Goal: Task Accomplishment & Management: Manage account settings

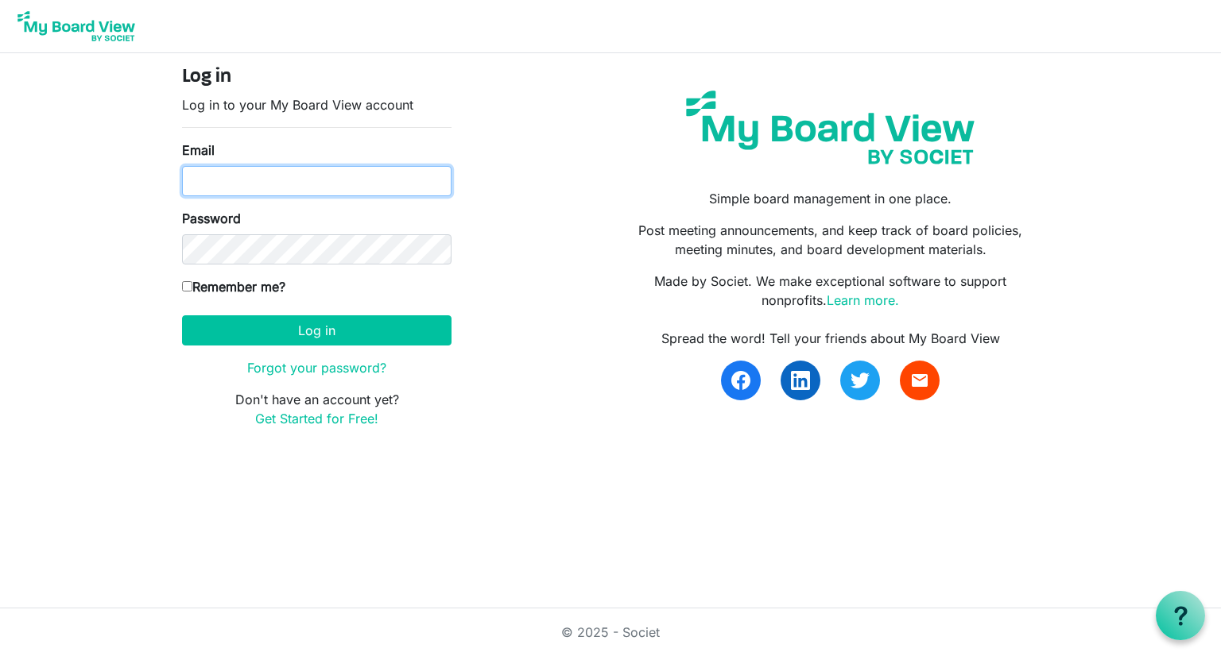
type input "Josh.williams@scouting.org"
click at [248, 186] on input "Josh.williams@scouting.org" at bounding box center [316, 181] width 269 height 30
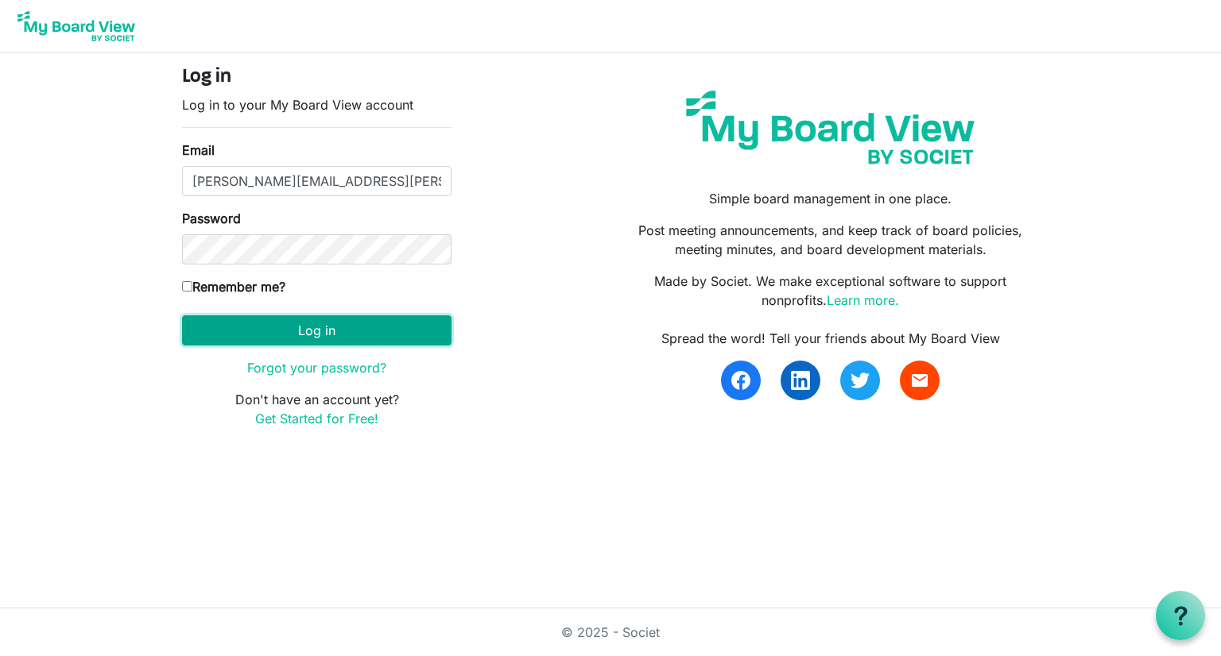
click at [291, 334] on button "Log in" at bounding box center [316, 330] width 269 height 30
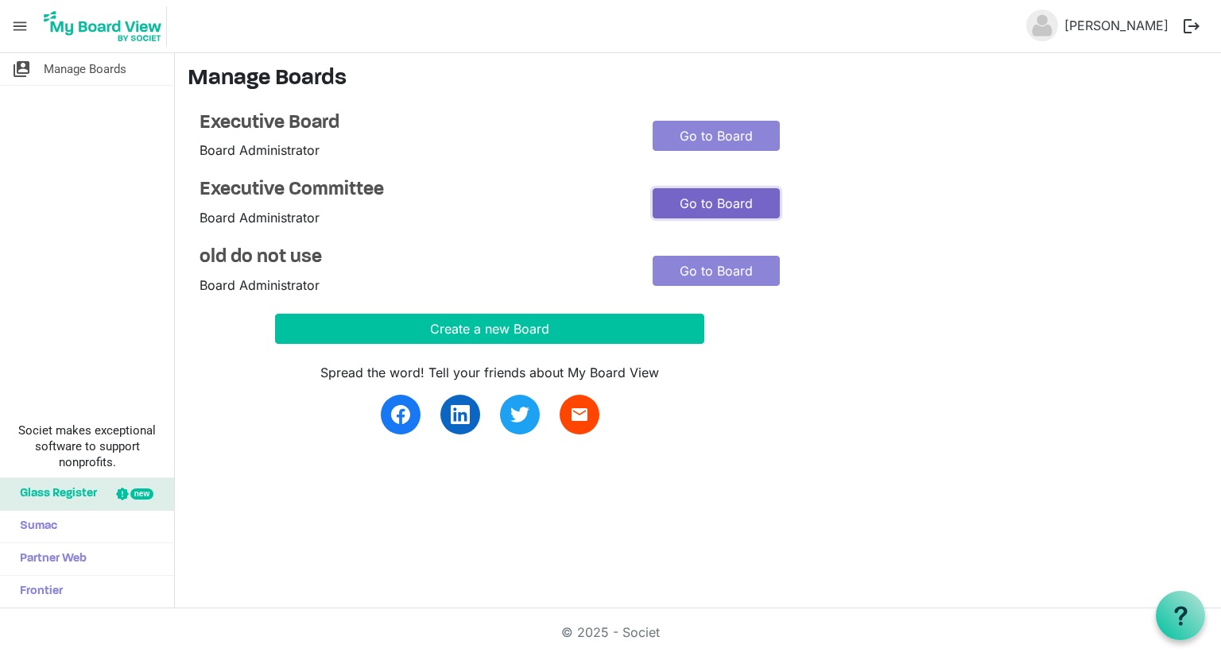
click at [725, 199] on link "Go to Board" at bounding box center [715, 203] width 127 height 30
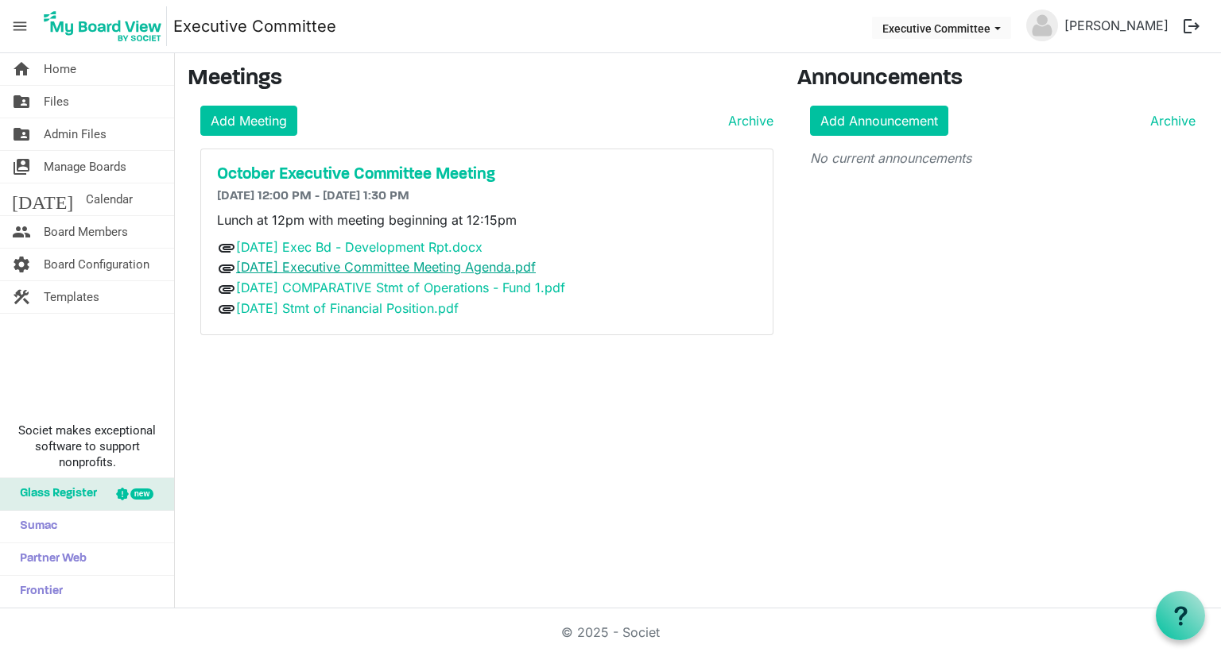
click at [432, 265] on link "October 2025 Executive Committee Meeting Agenda.pdf" at bounding box center [386, 267] width 300 height 16
click at [409, 249] on link "Oct. 15 Exec Bd - Development Rpt.docx" at bounding box center [359, 247] width 246 height 16
click at [60, 97] on span "Files" at bounding box center [56, 102] width 25 height 32
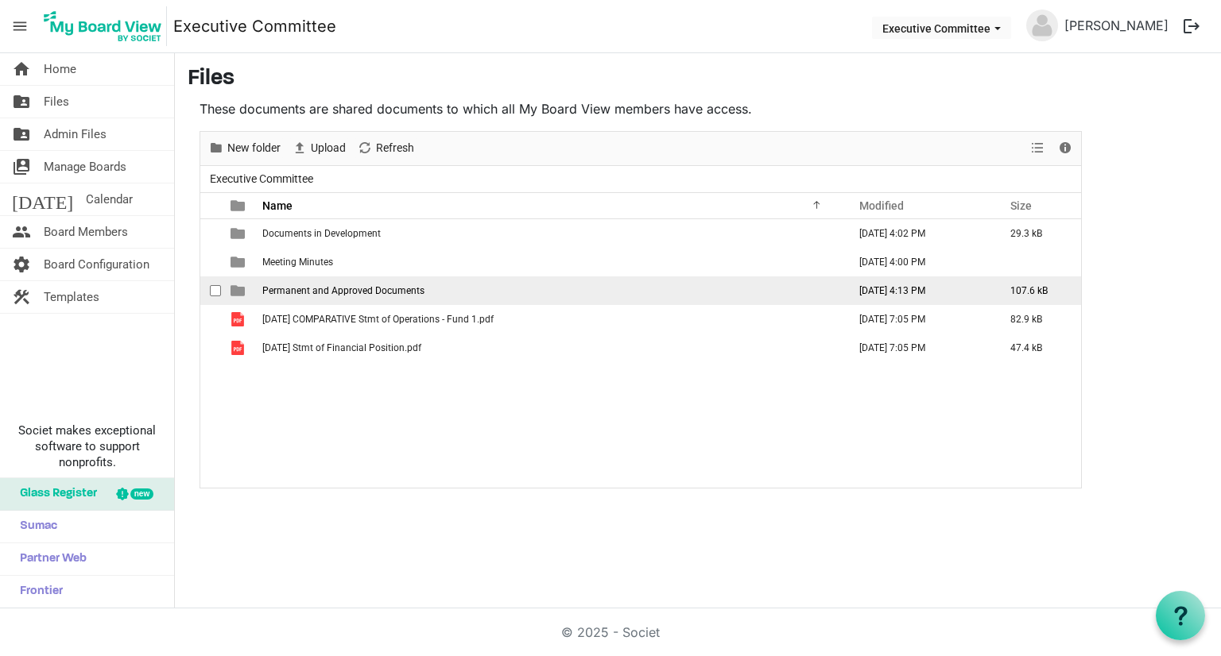
click at [323, 288] on span "Permanent and Approved Documents" at bounding box center [343, 290] width 162 height 11
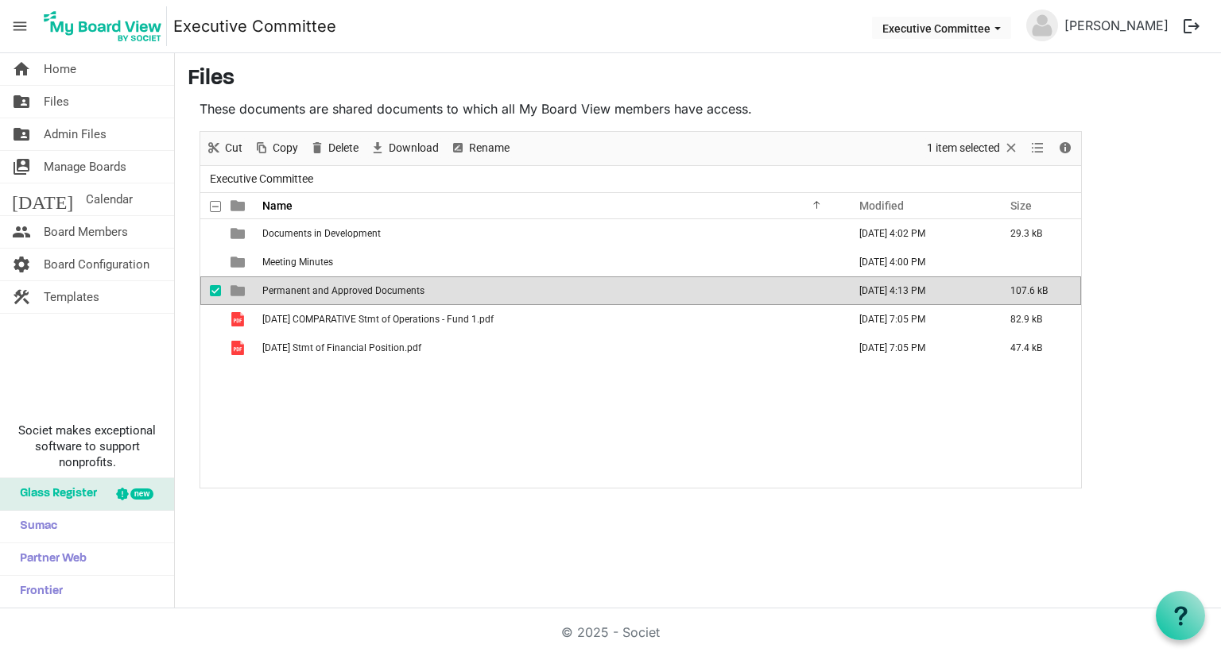
click at [323, 288] on span "Permanent and Approved Documents" at bounding box center [343, 290] width 162 height 11
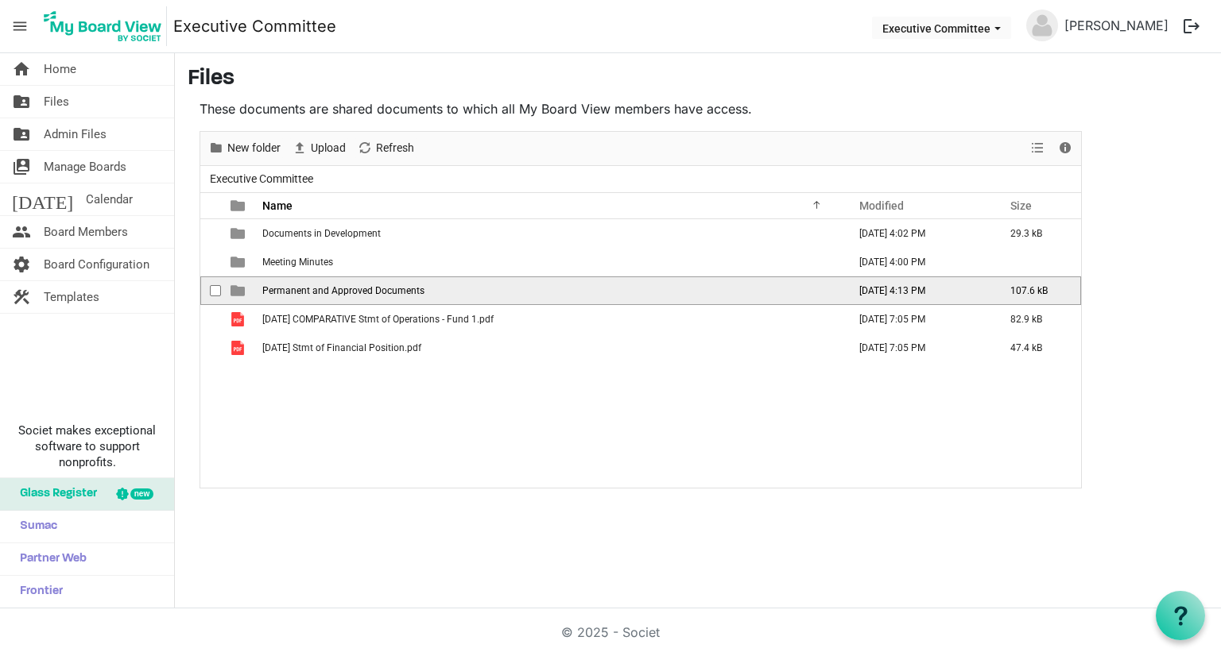
click at [323, 288] on span "Permanent and Approved Documents" at bounding box center [343, 290] width 162 height 11
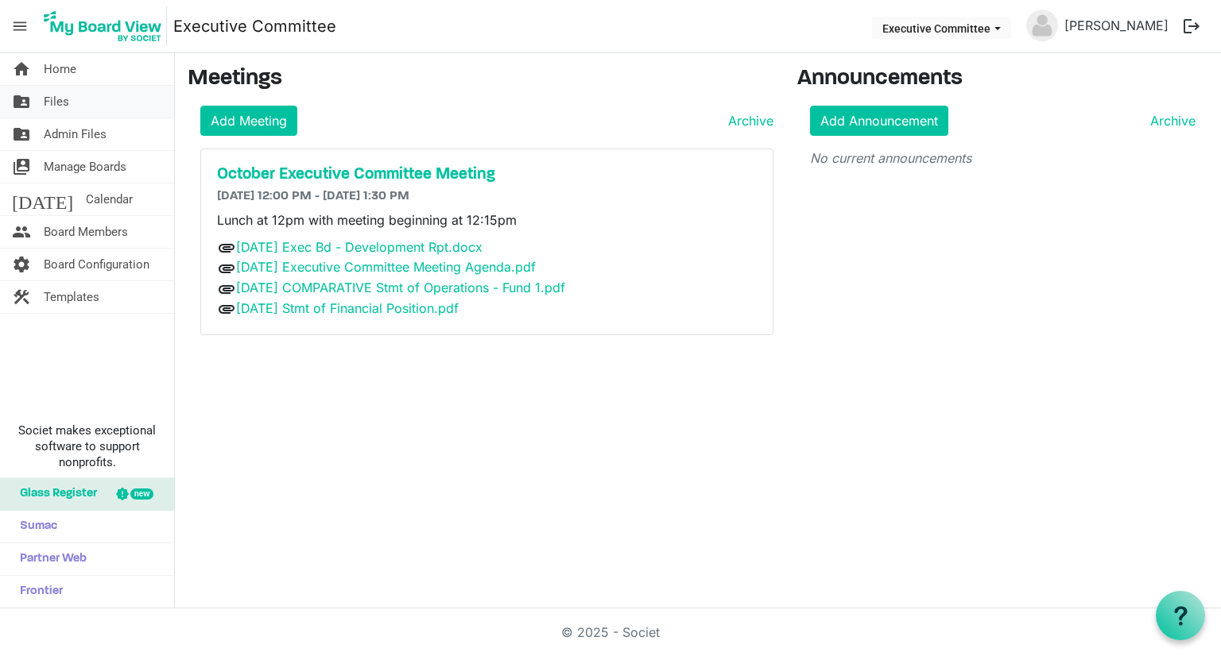
click at [58, 104] on span "Files" at bounding box center [56, 102] width 25 height 32
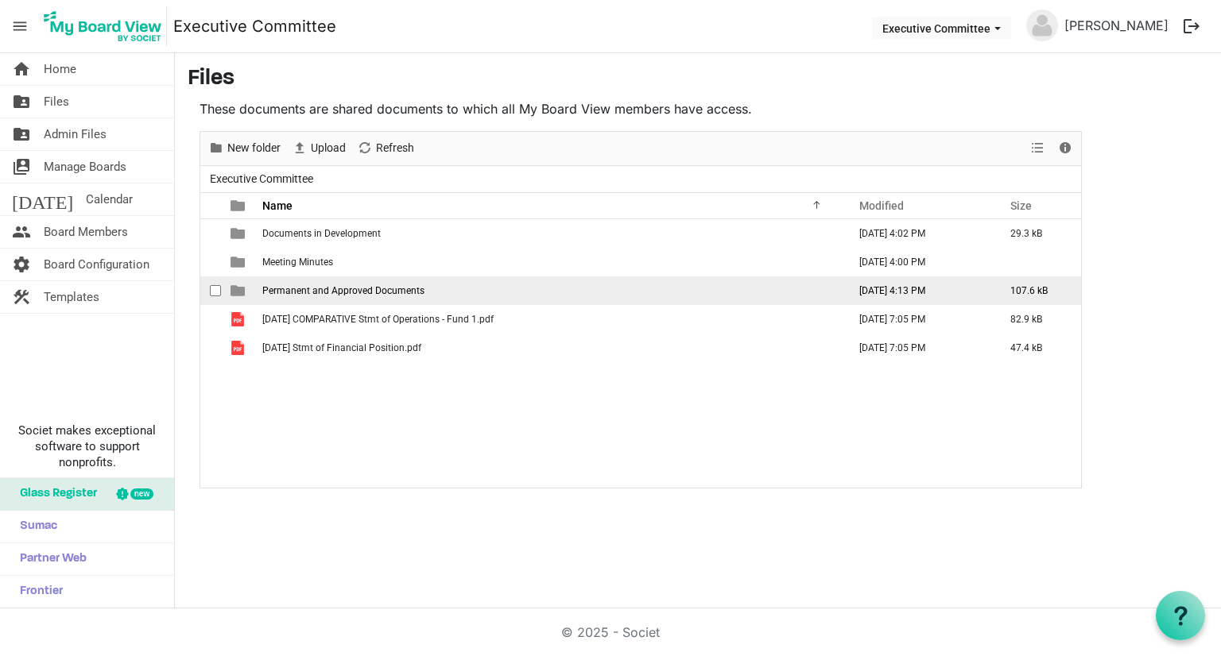
click at [308, 293] on span "Permanent and Approved Documents" at bounding box center [343, 290] width 162 height 11
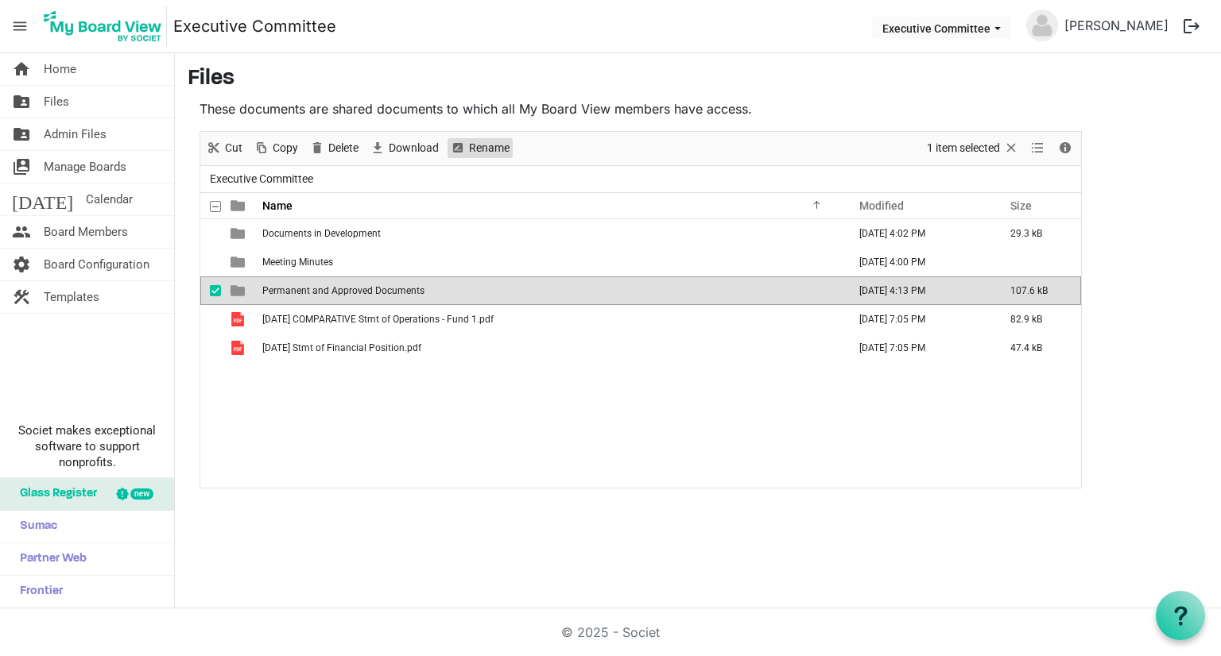
click at [460, 148] on span "Rename" at bounding box center [457, 148] width 19 height 20
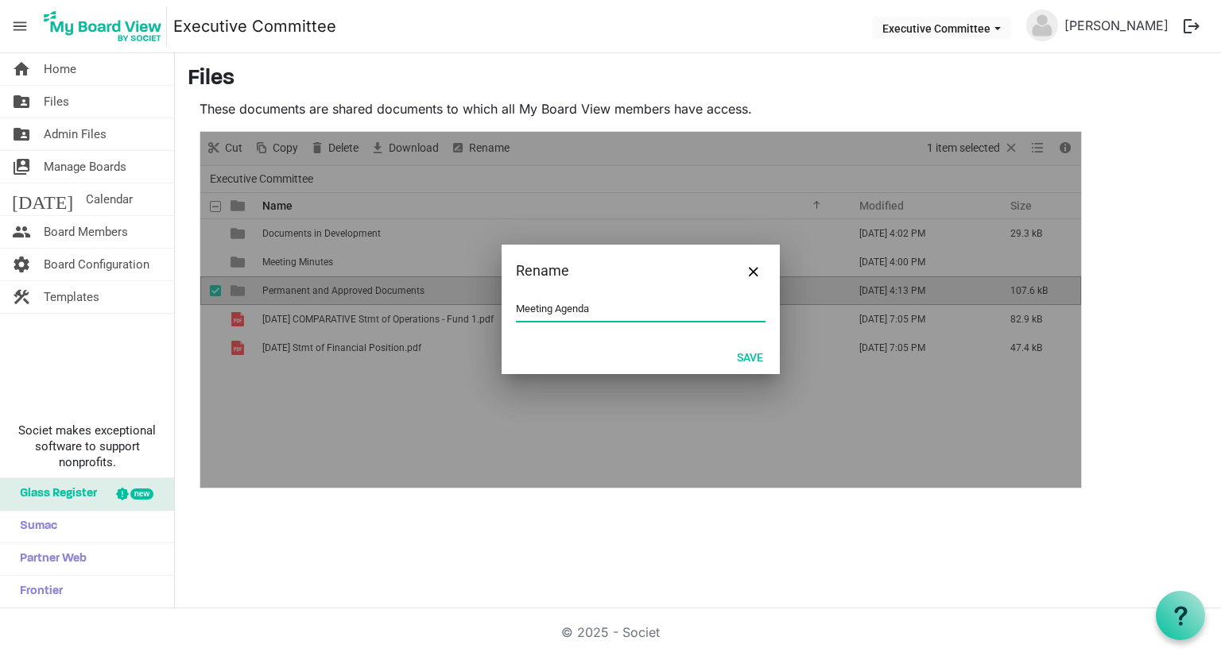
type input "Meeting Agenda"
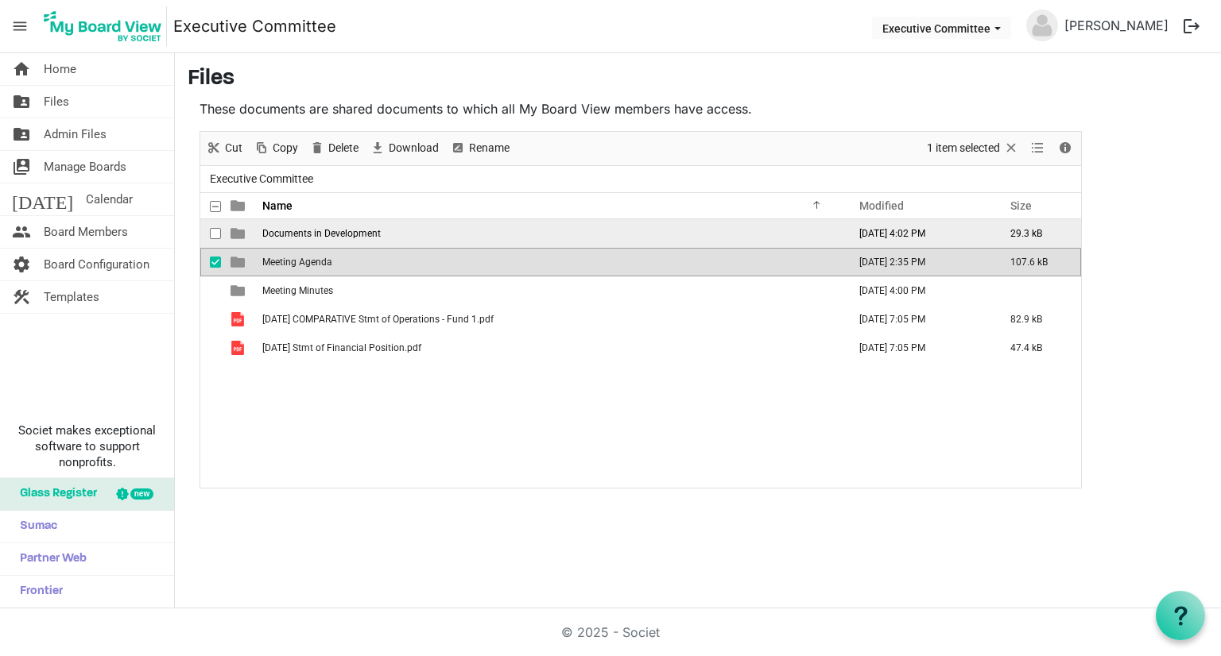
click at [343, 235] on span "Documents in Development" at bounding box center [321, 233] width 118 height 11
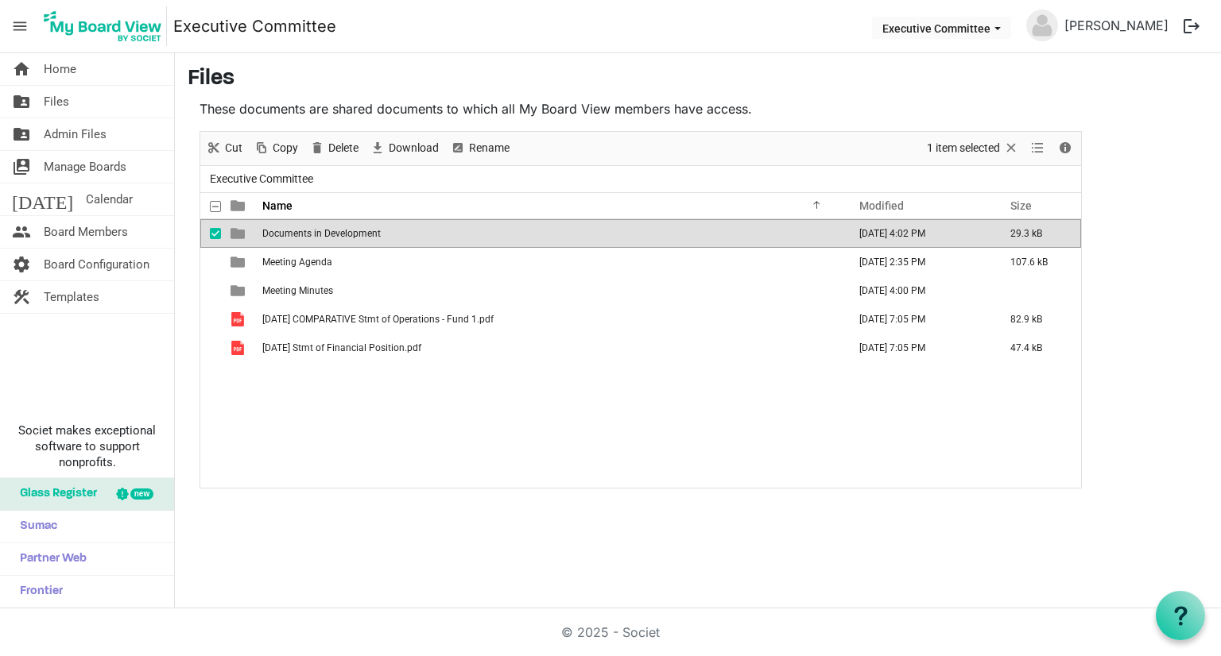
click at [343, 235] on span "Documents in Development" at bounding box center [321, 233] width 118 height 11
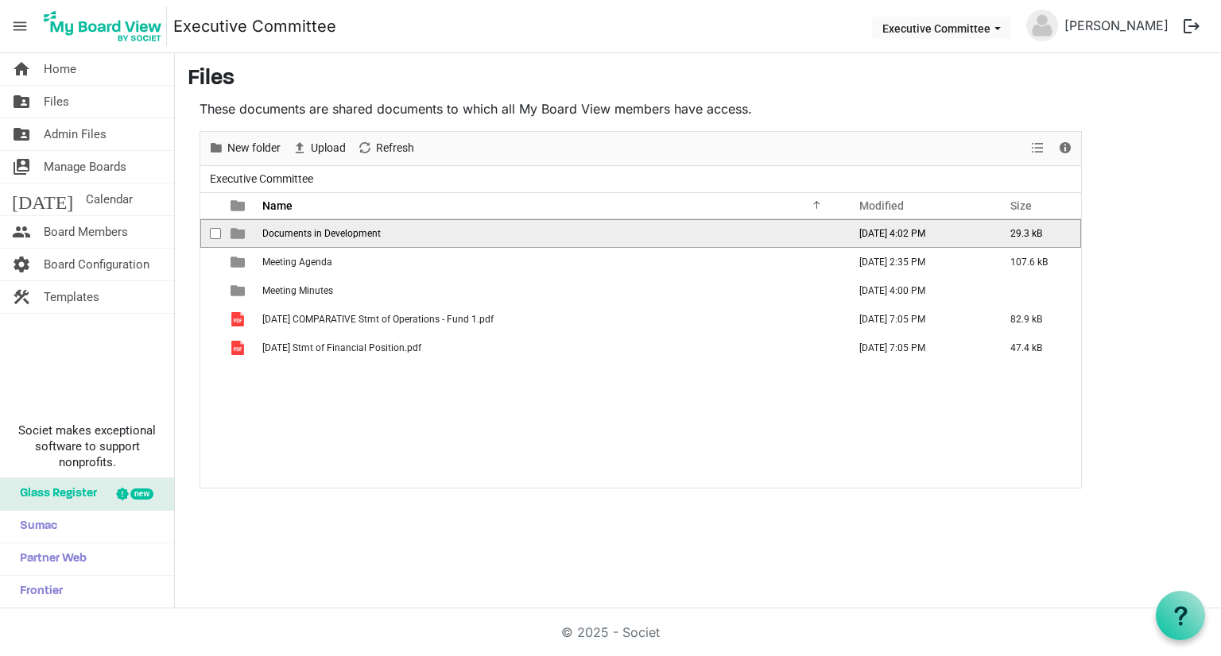
click at [343, 235] on span "Documents in Development" at bounding box center [321, 233] width 118 height 11
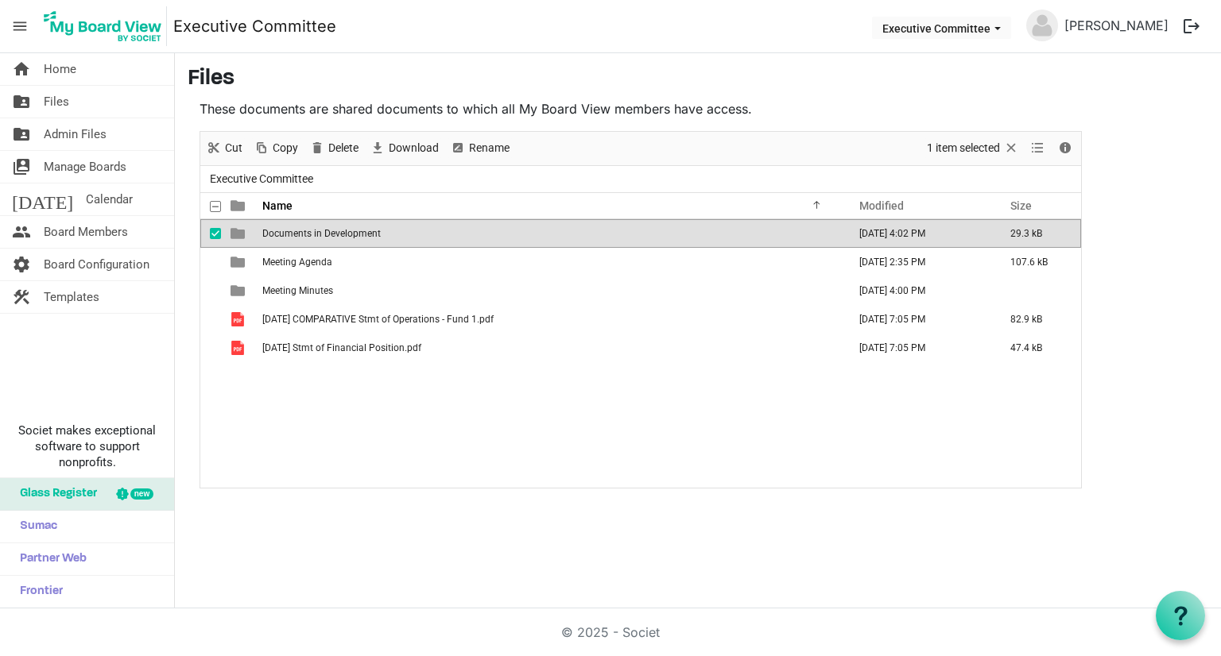
click at [343, 235] on span "Documents in Development" at bounding box center [321, 233] width 118 height 11
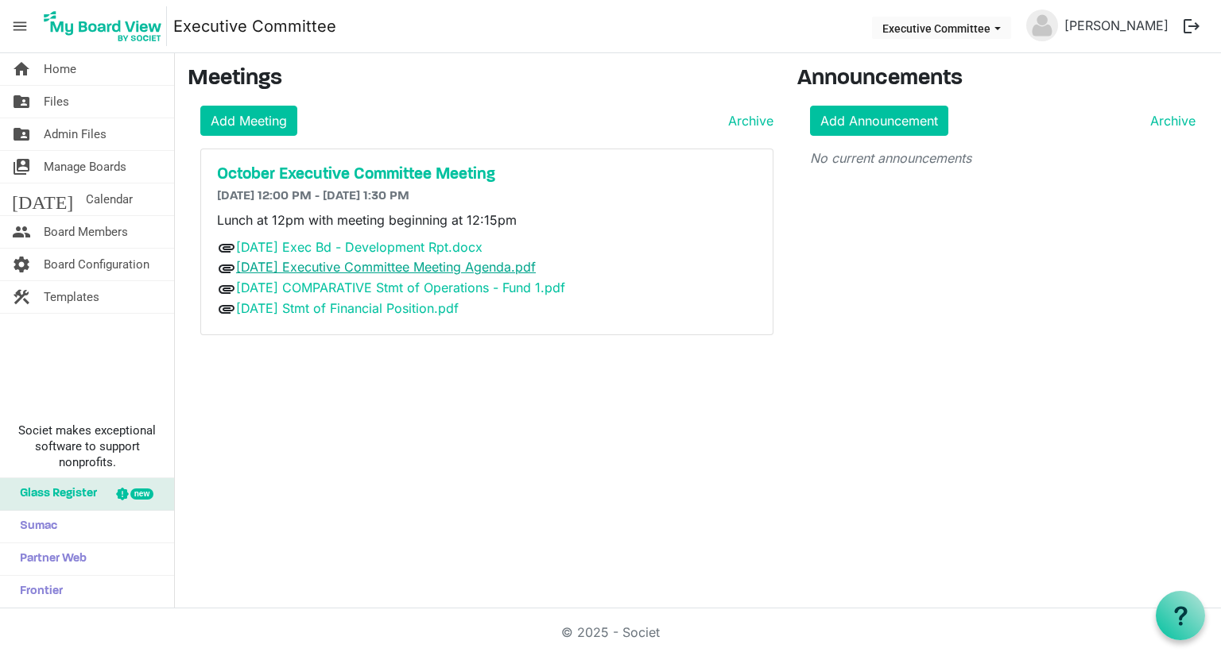
click at [435, 269] on link "[DATE] Executive Committee Meeting Agenda.pdf" at bounding box center [386, 267] width 300 height 16
